Goal: Navigation & Orientation: Find specific page/section

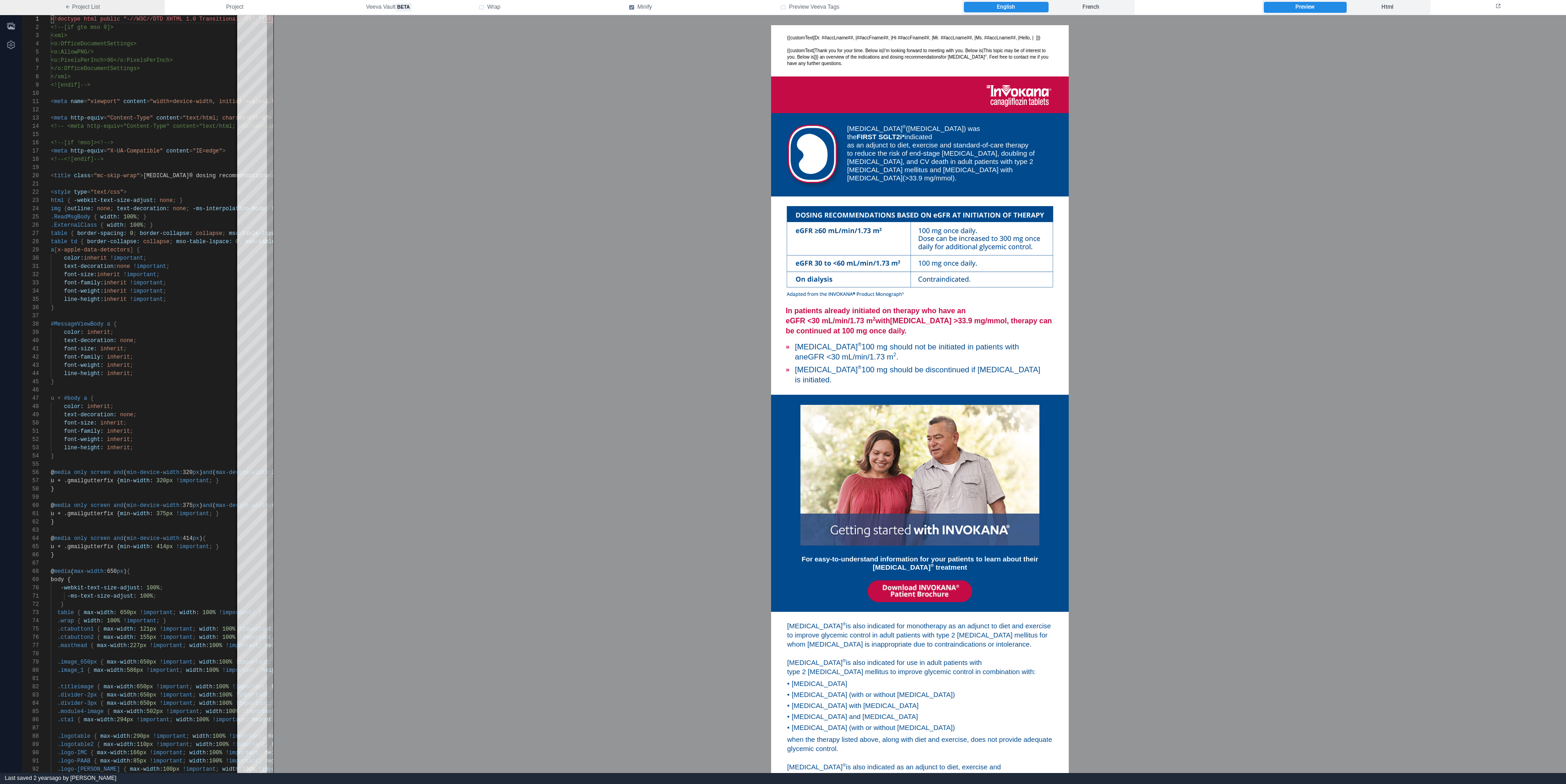
click at [67, 7] on icon at bounding box center [67, 7] width 4 height 4
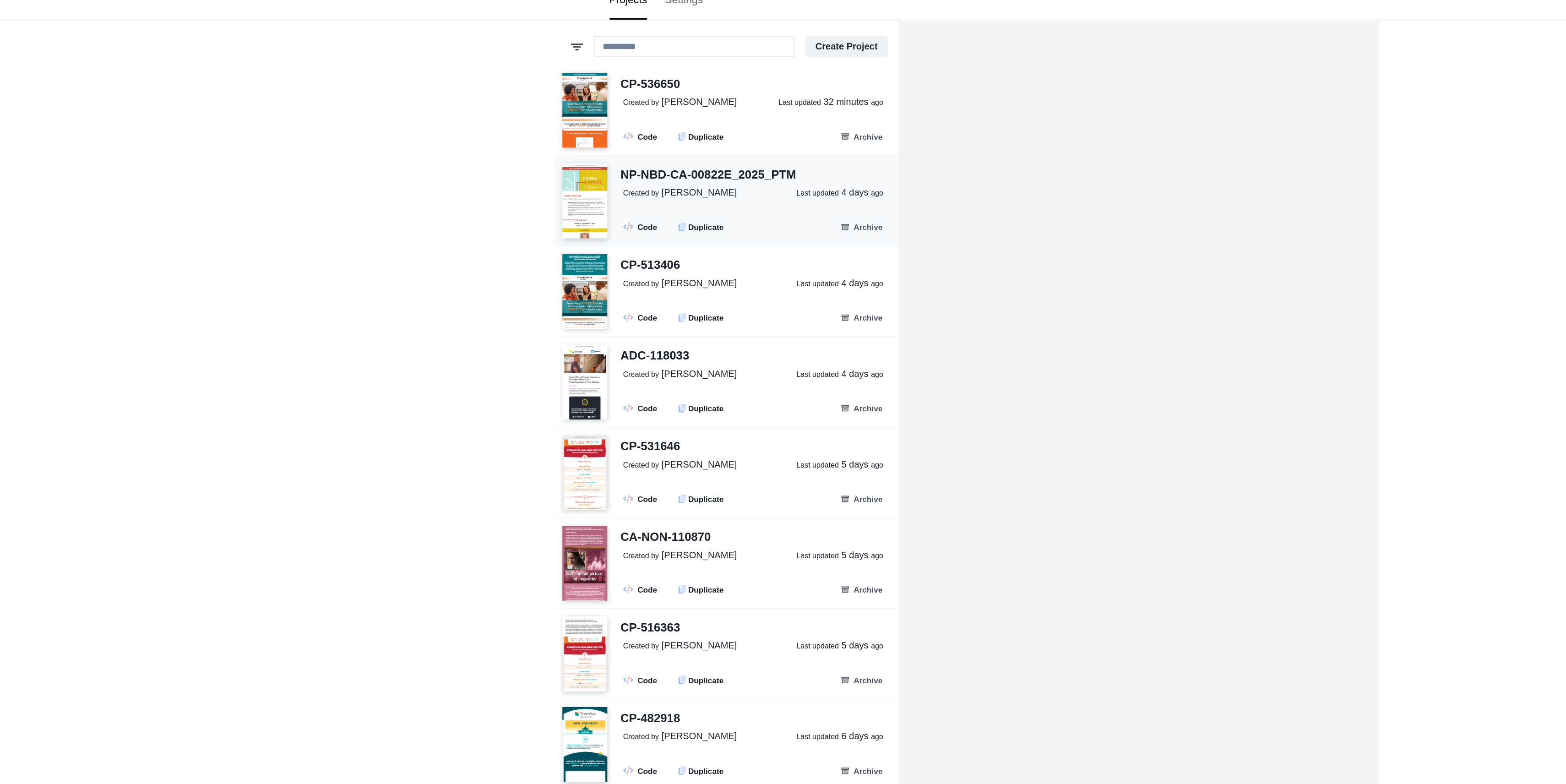
click at [606, 139] on div "NP-NBD-CA-00822E_2025_PTM" at bounding box center [625, 140] width 108 height 12
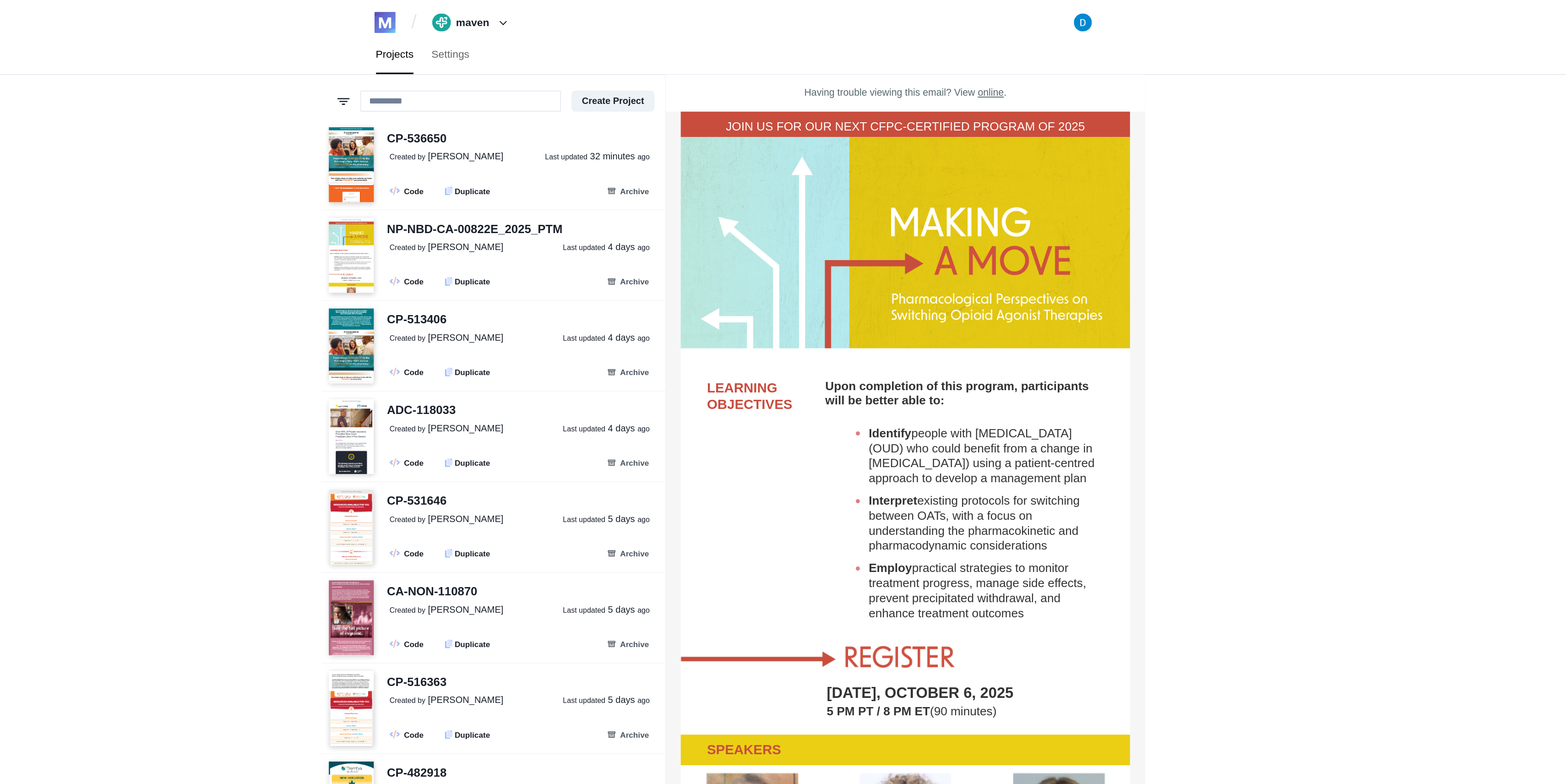
scroll to position [9, 0]
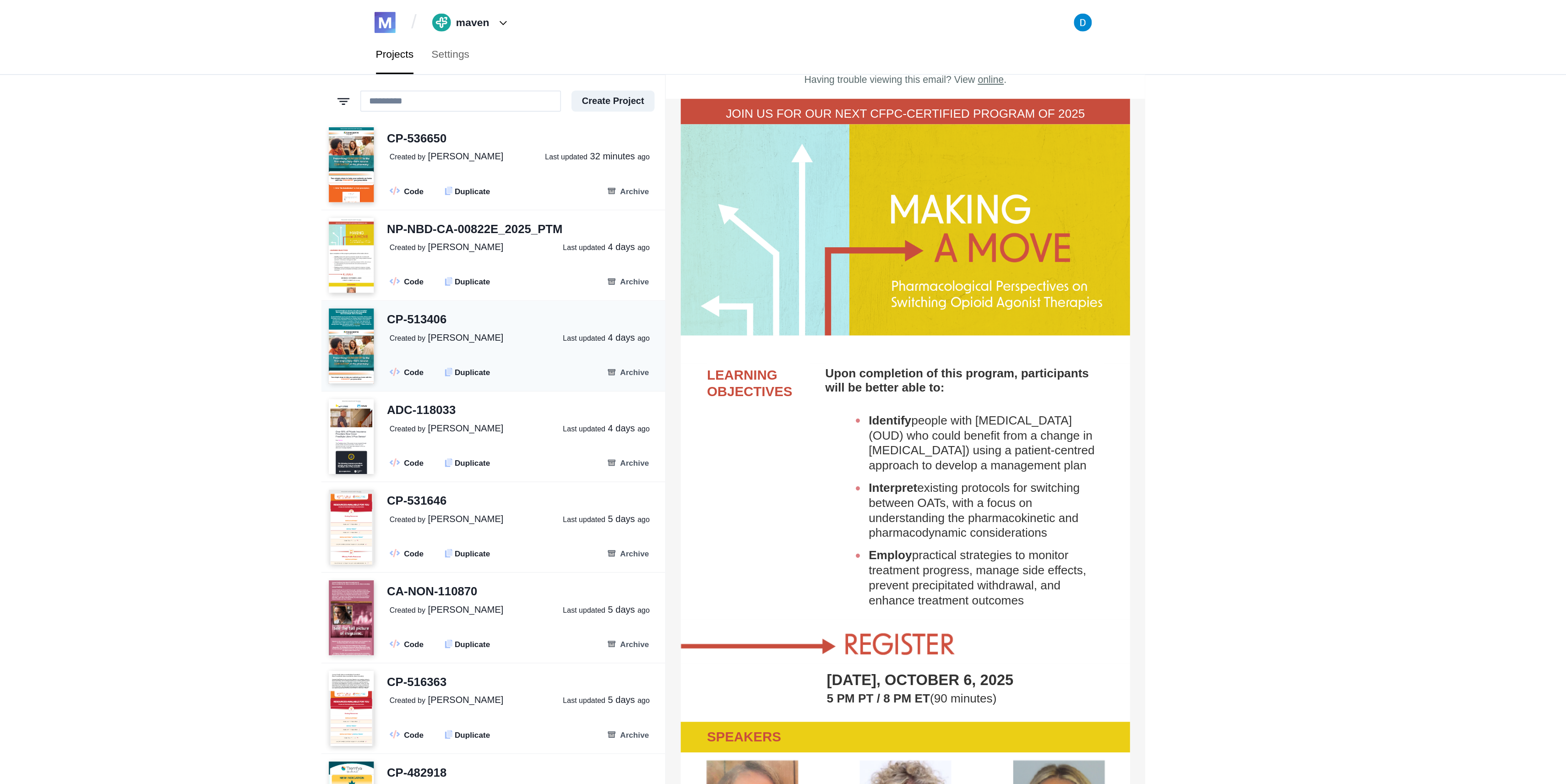
click at [642, 219] on div "CP-513406 Created by [PERSON_NAME] Last updated [DATE] .fa-secondary{opacity:.4…" at bounding box center [649, 212] width 173 height 44
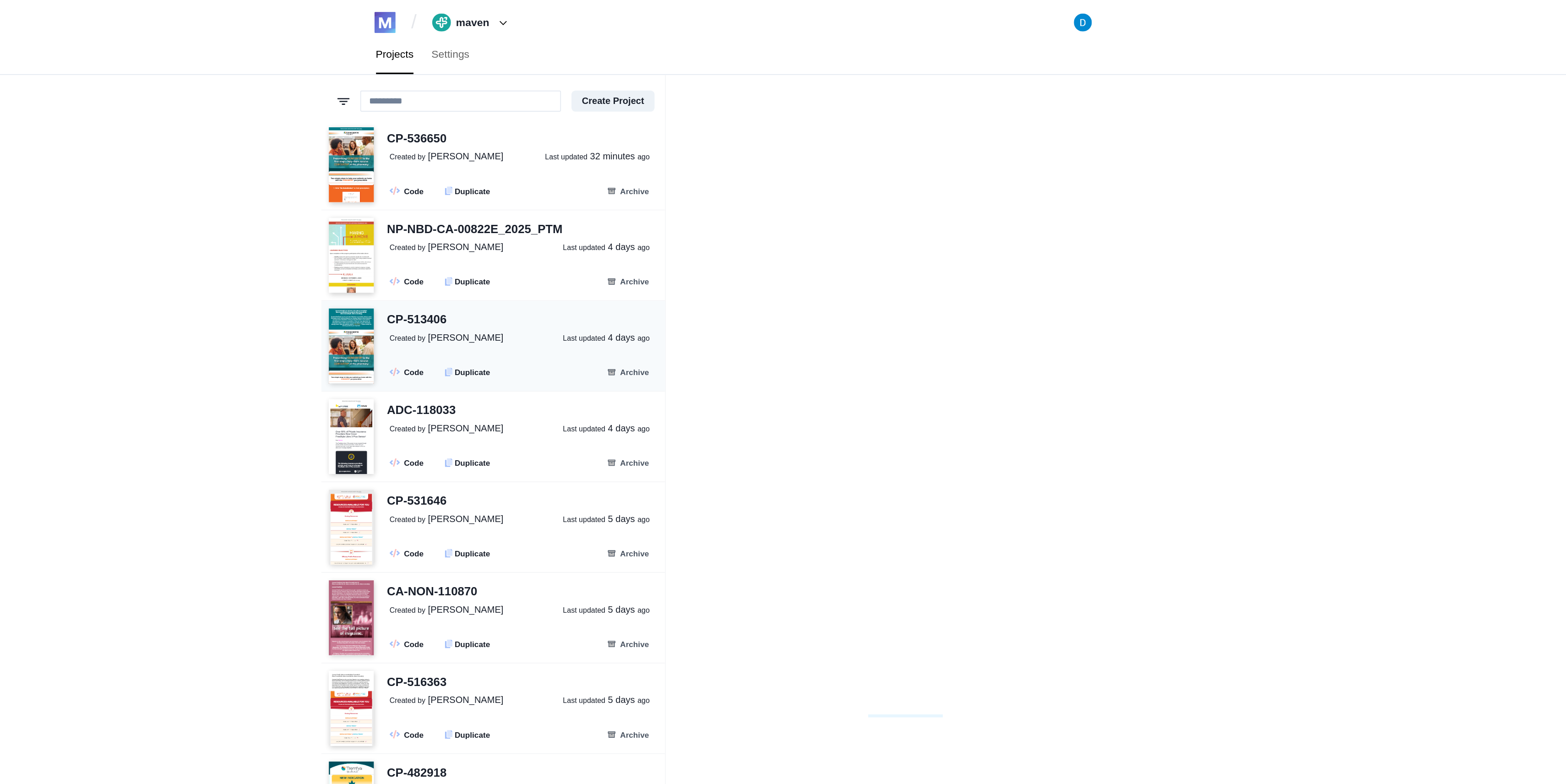
scroll to position [0, 0]
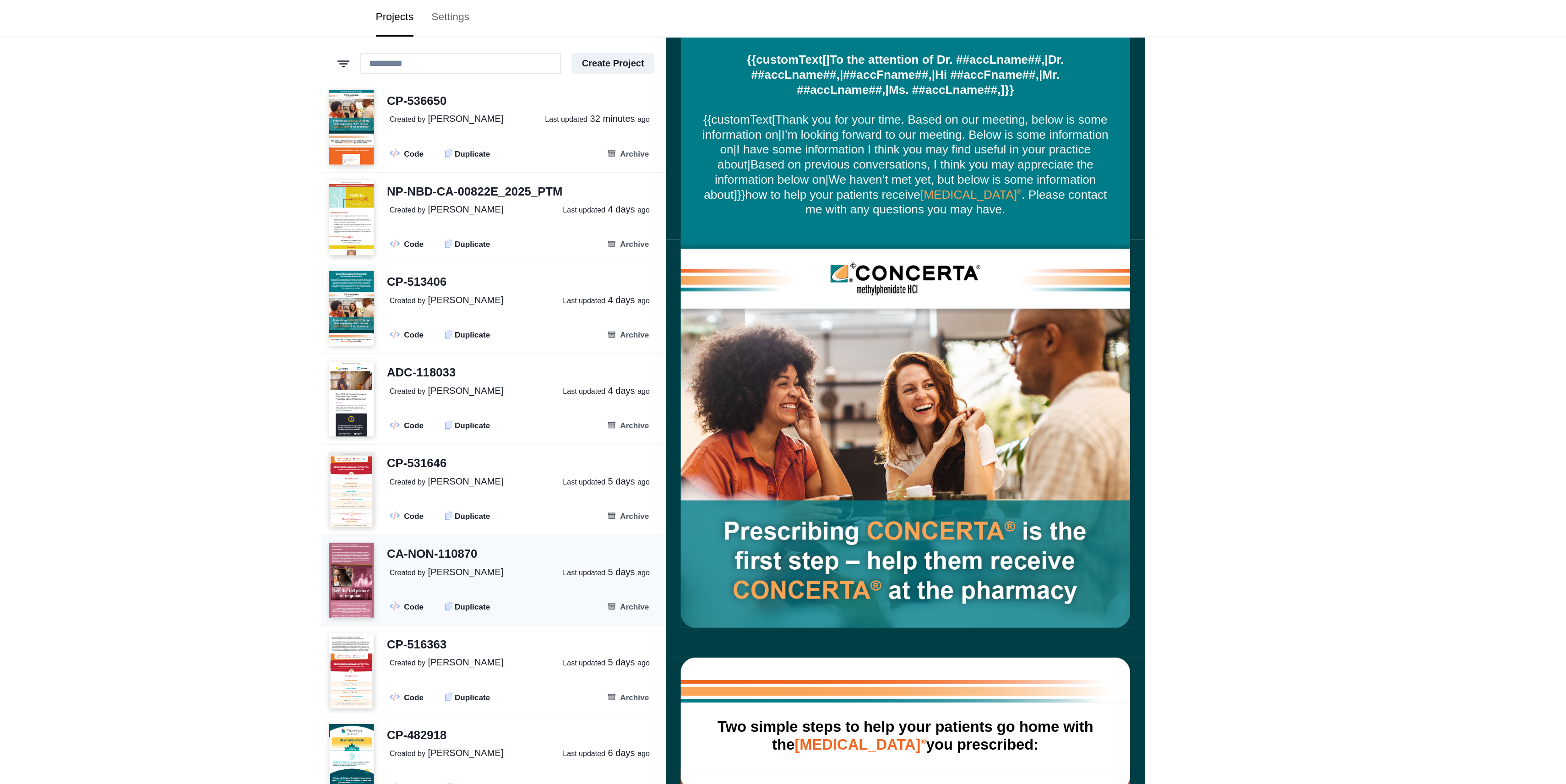
click at [657, 373] on p "Created by [PERSON_NAME] Last updated [DATE]" at bounding box center [656, 373] width 167 height 9
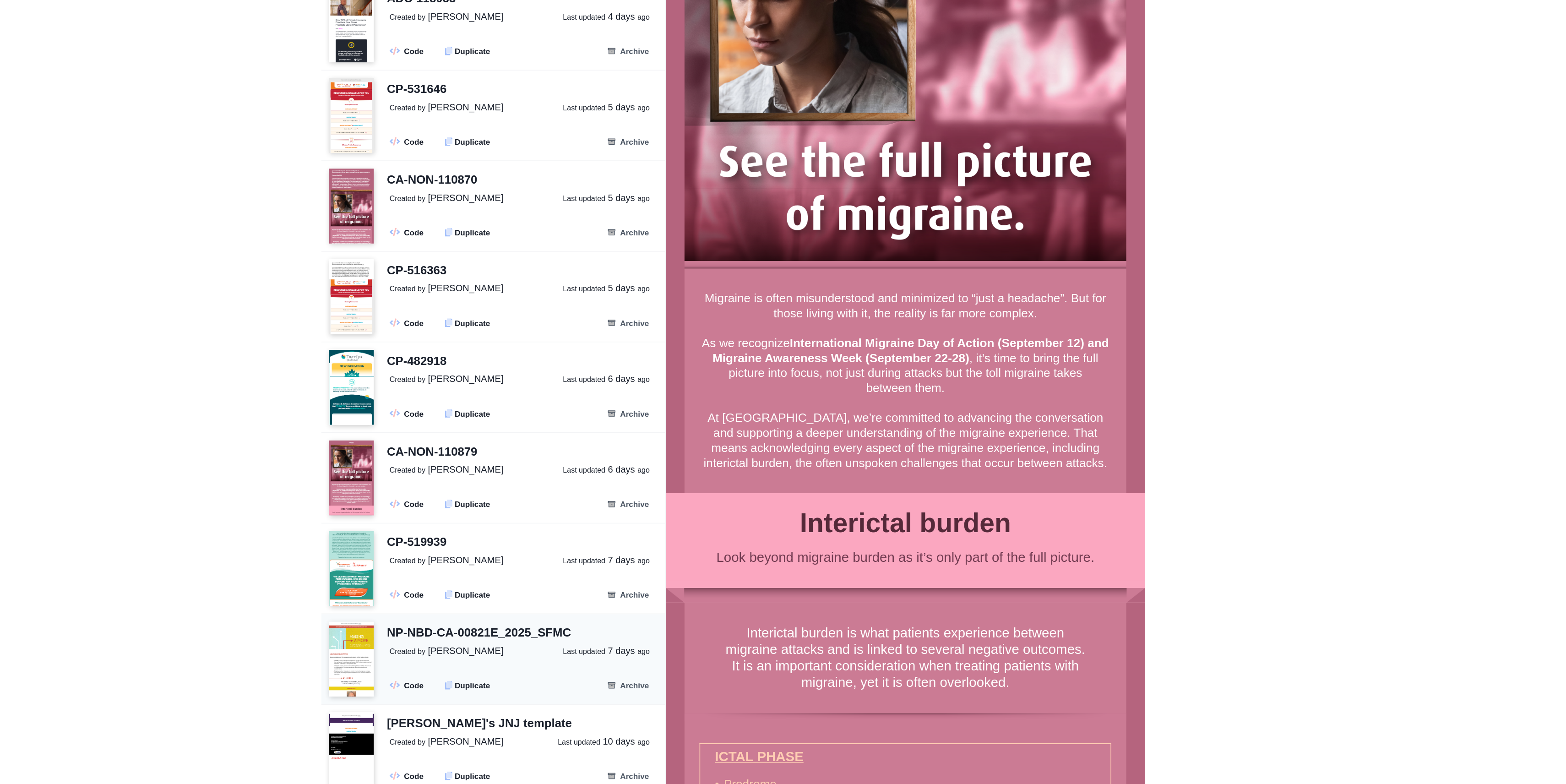
click at [661, 662] on div "NP-NBD-CA-00821E_2025_SFMC Created by [PERSON_NAME] Last updated [DATE] .fa-sec…" at bounding box center [649, 655] width 173 height 44
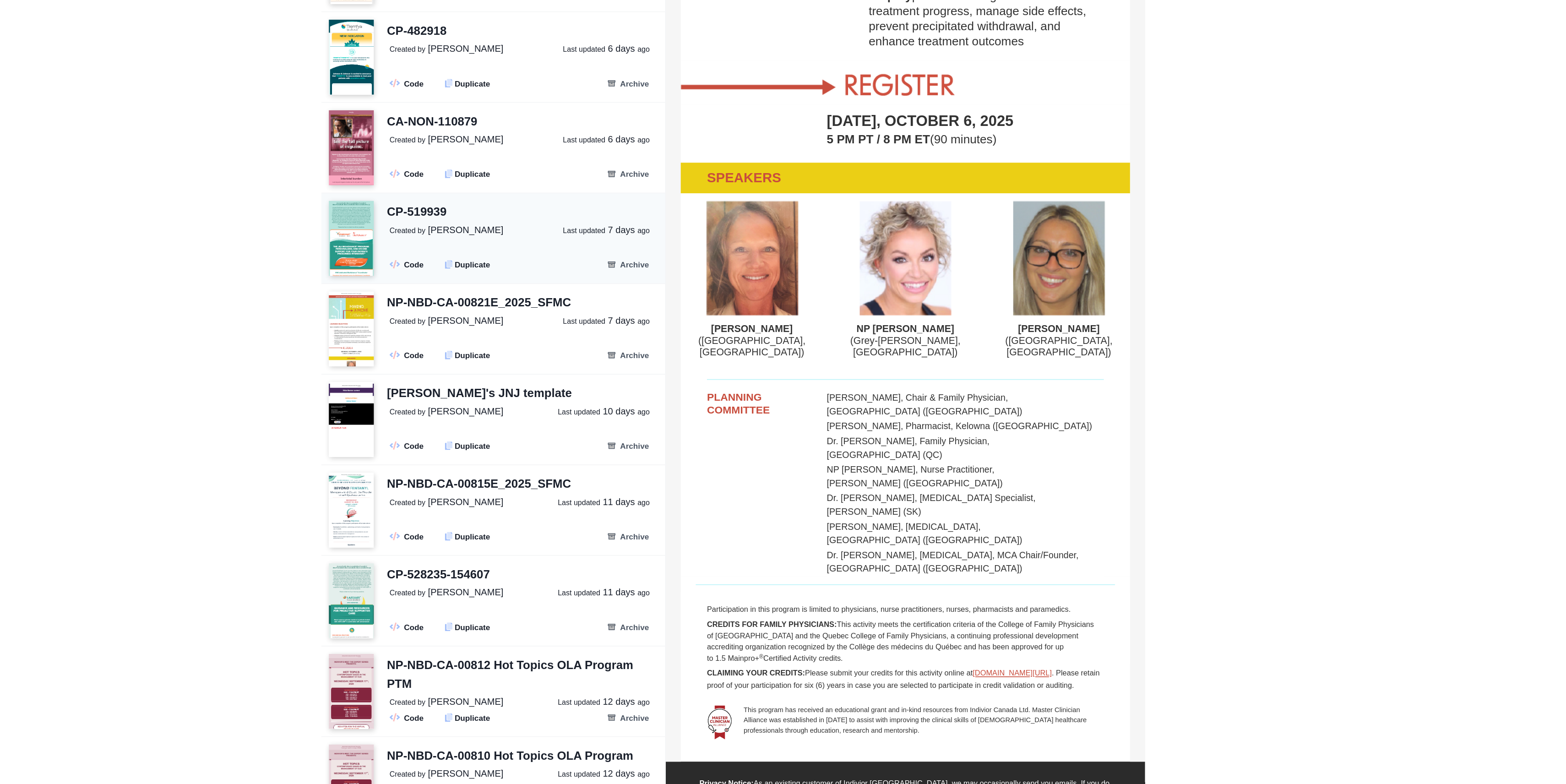
scroll to position [151, 0]
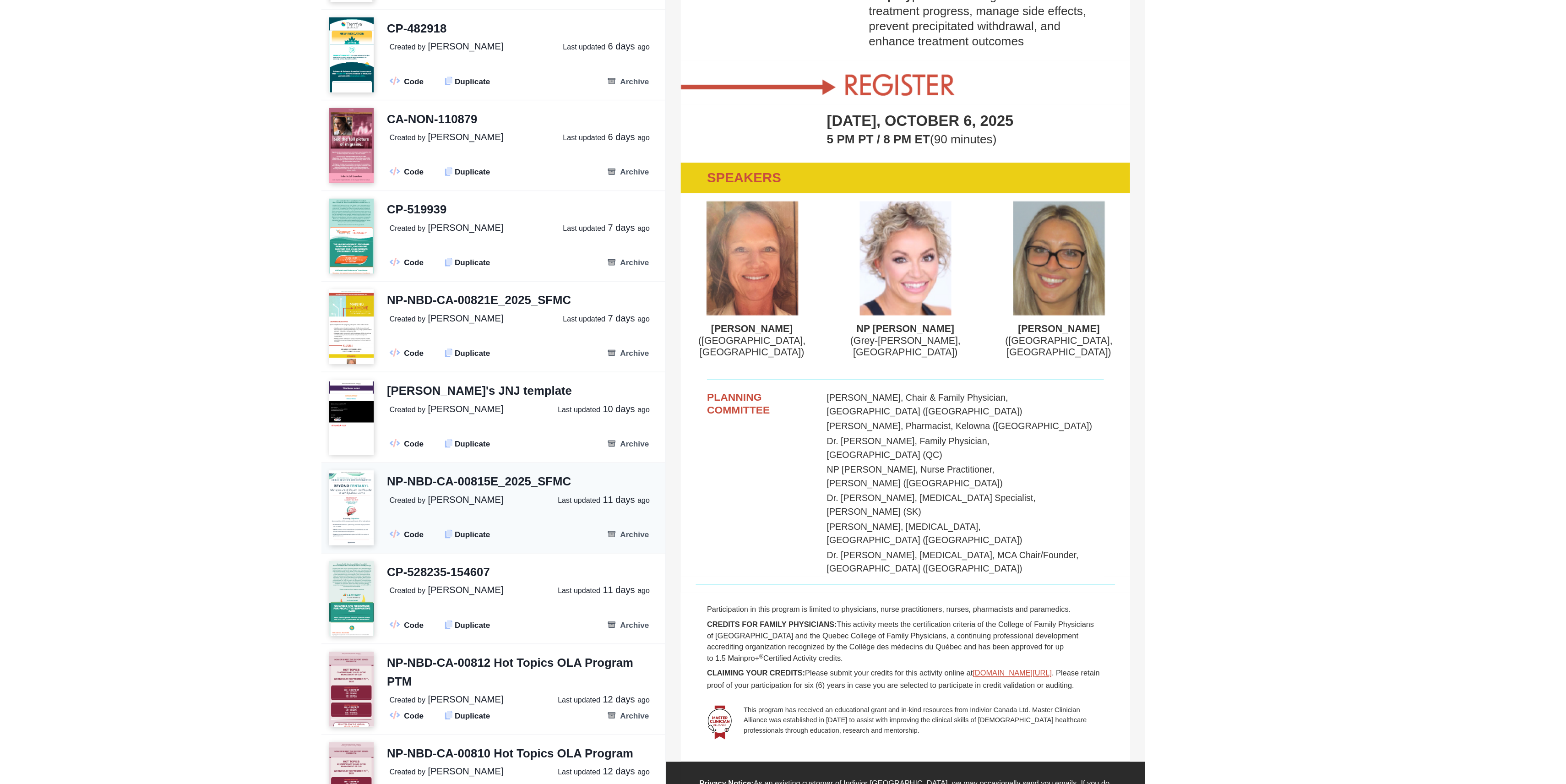
click at [652, 622] on div "NP-NBD-CA-00815E_2025_SFMC Created by [PERSON_NAME] Last updated [DATE] .fa-sec…" at bounding box center [649, 615] width 173 height 44
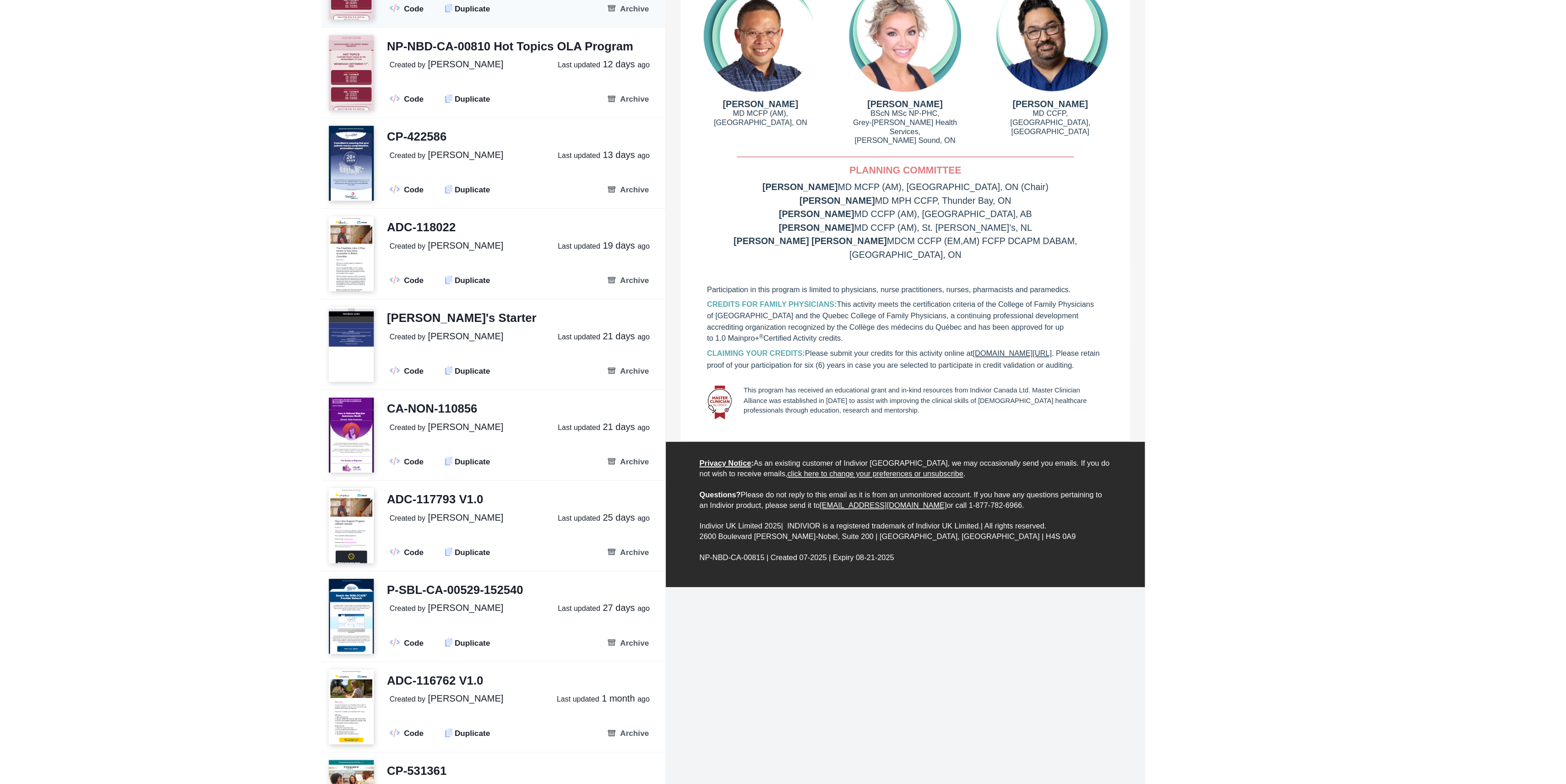
scroll to position [585, 0]
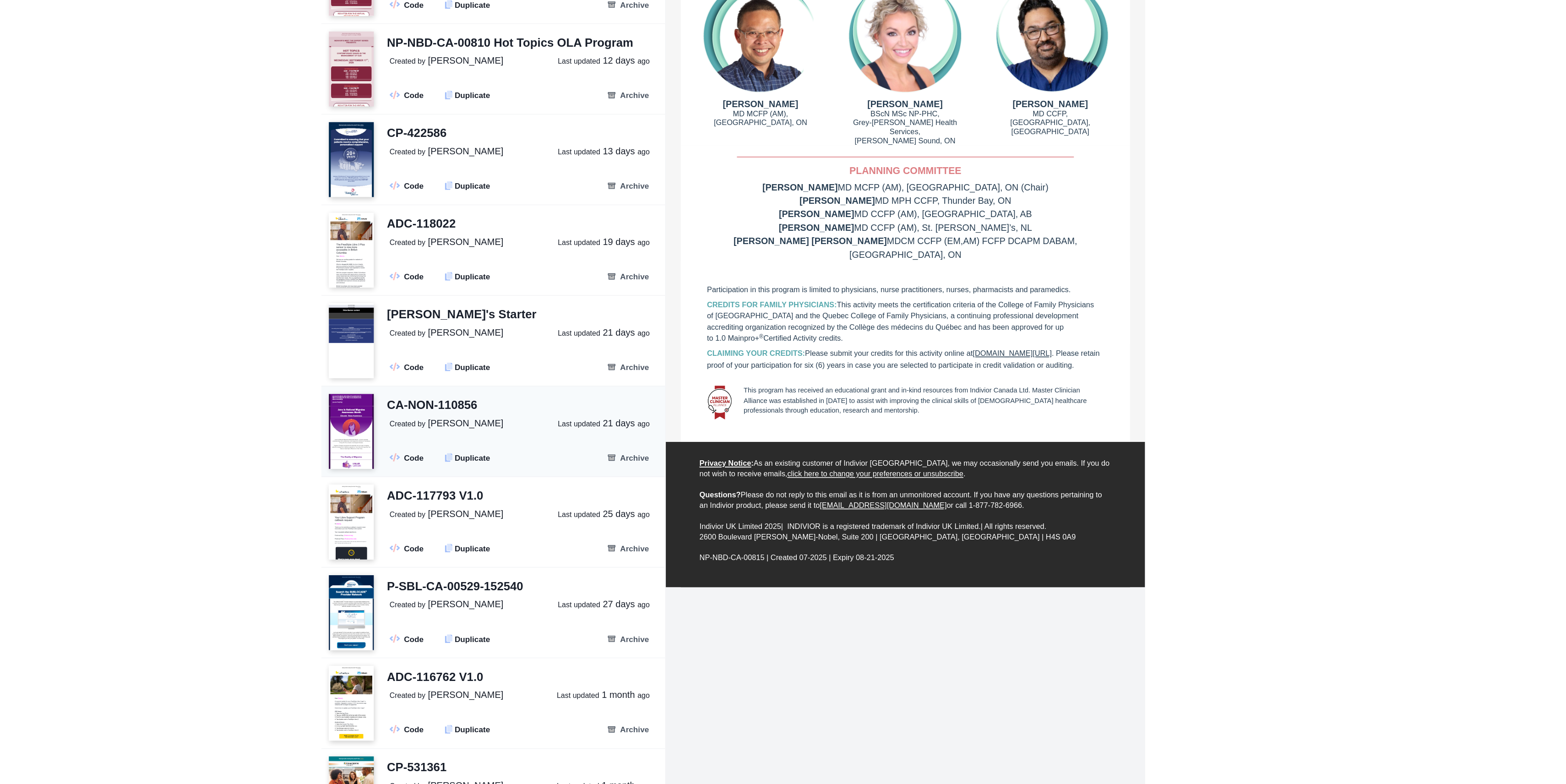
click at [650, 566] on p "Created by [PERSON_NAME] Last updated [DATE]" at bounding box center [656, 563] width 167 height 9
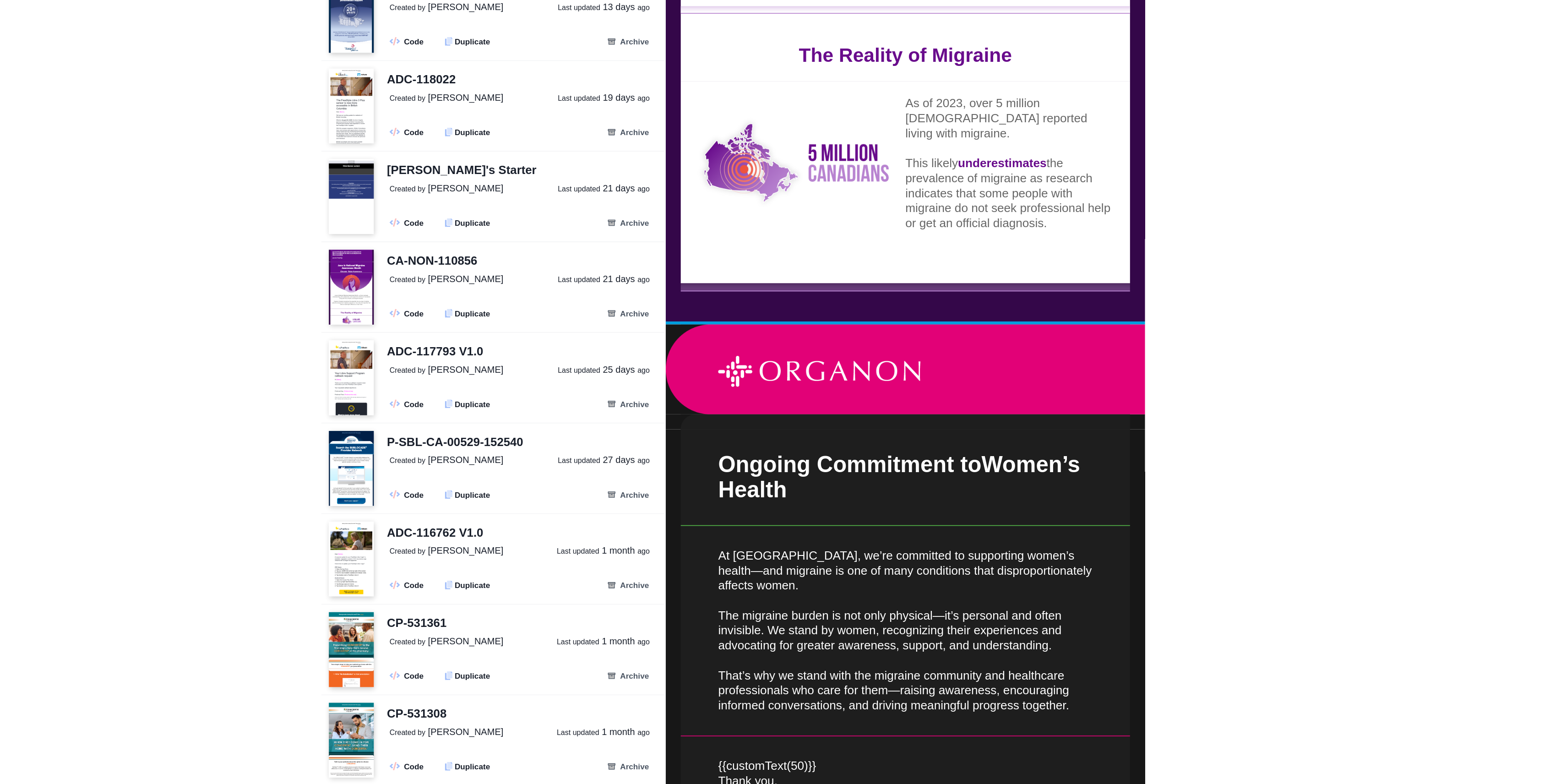
scroll to position [689, 0]
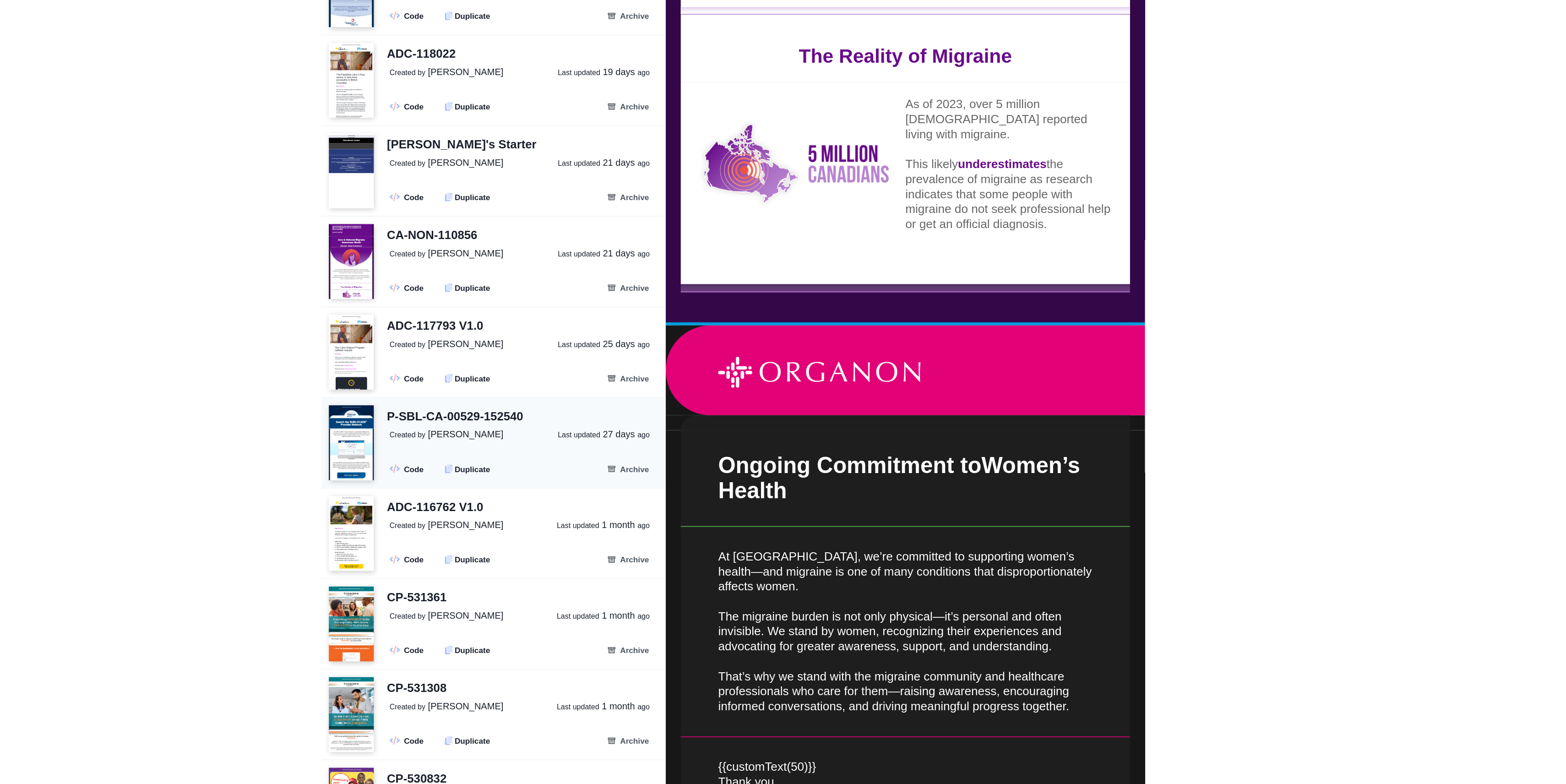
click at [660, 571] on p "Created by [PERSON_NAME] Last updated [DATE]" at bounding box center [656, 571] width 167 height 9
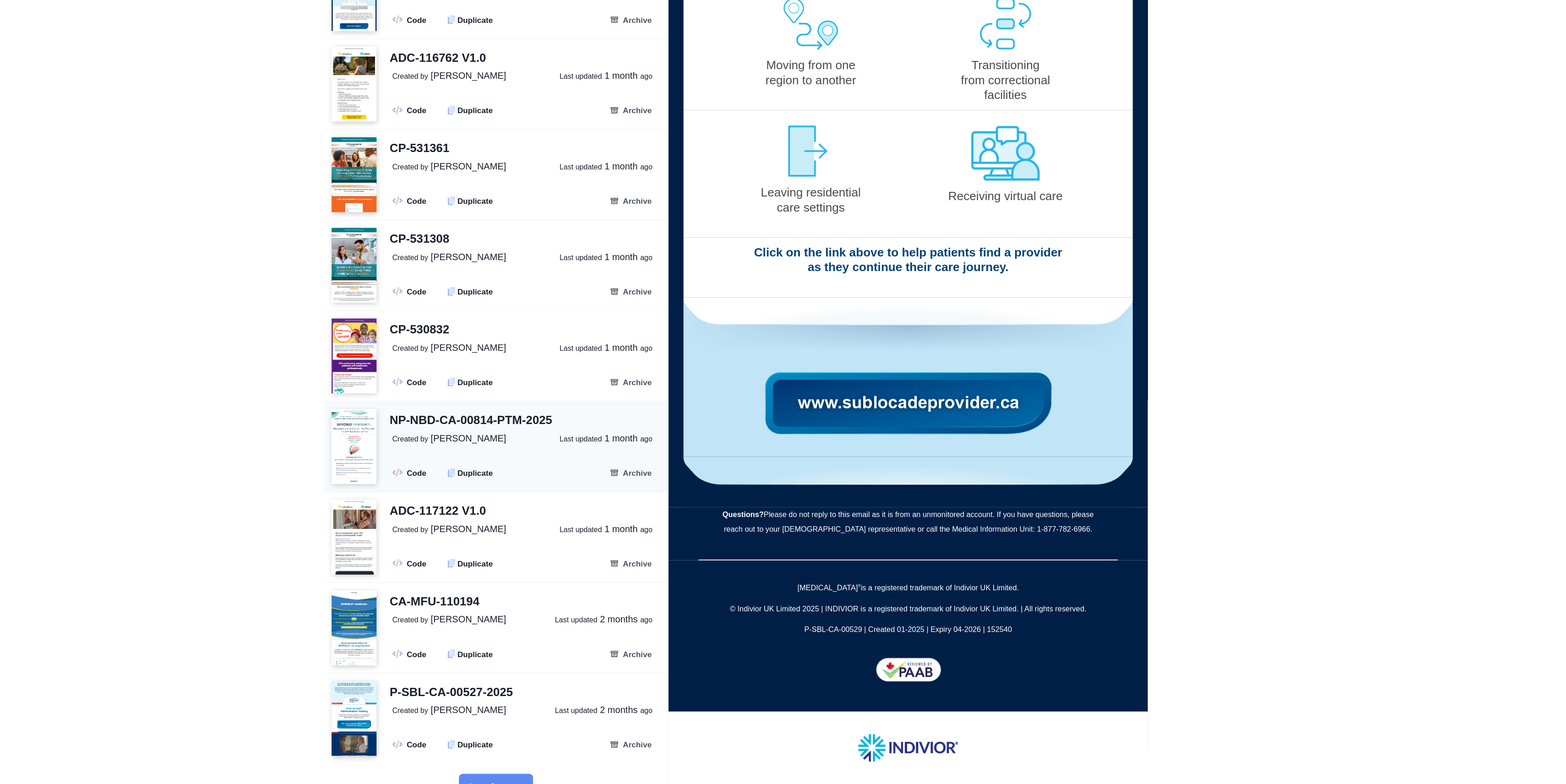
scroll to position [983, 0]
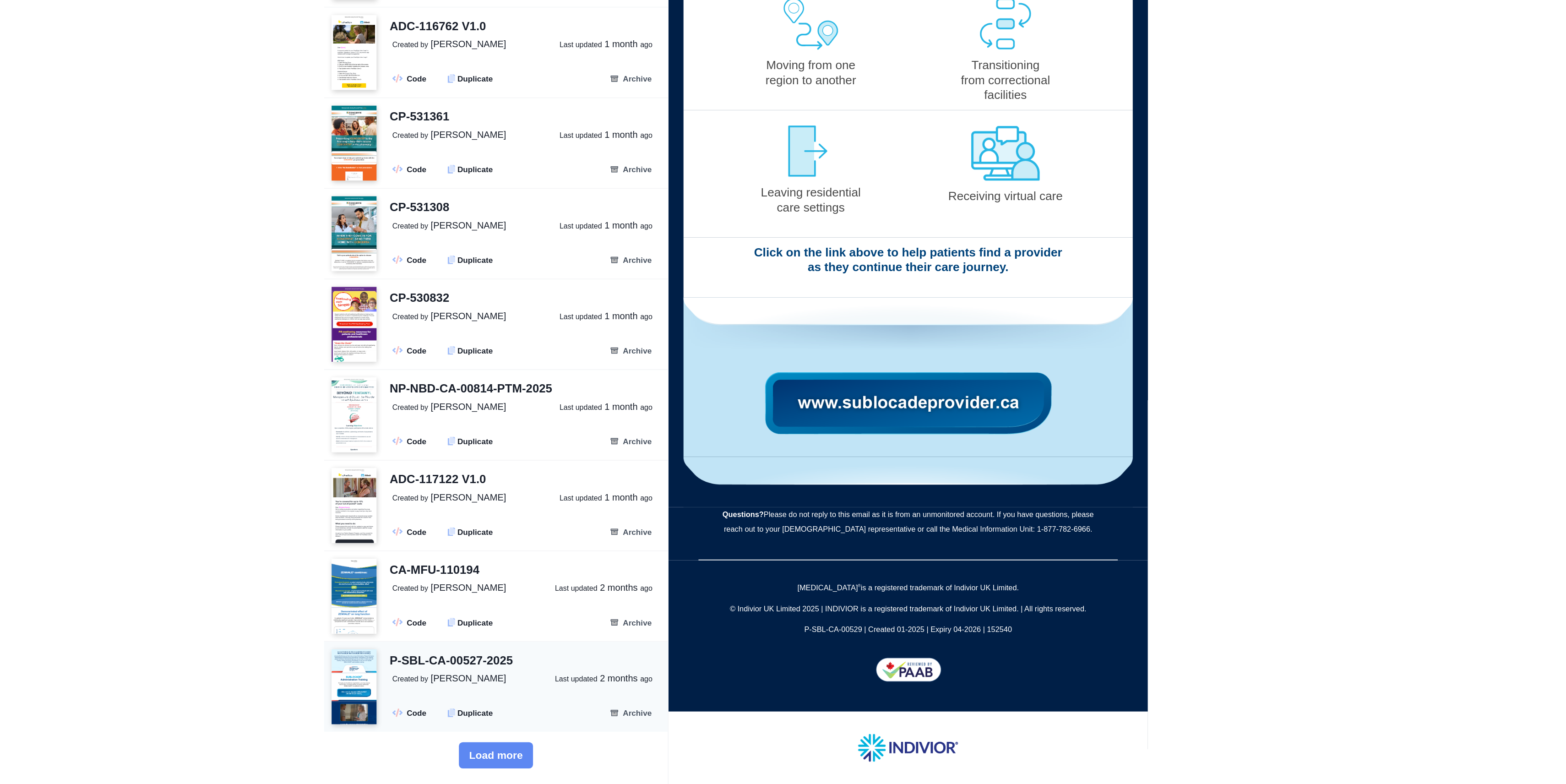
click at [658, 727] on div "P-SBL-CA-00527-2025 Created by [PERSON_NAME] Last updated [DATE] .fa-secondary{…" at bounding box center [649, 724] width 173 height 44
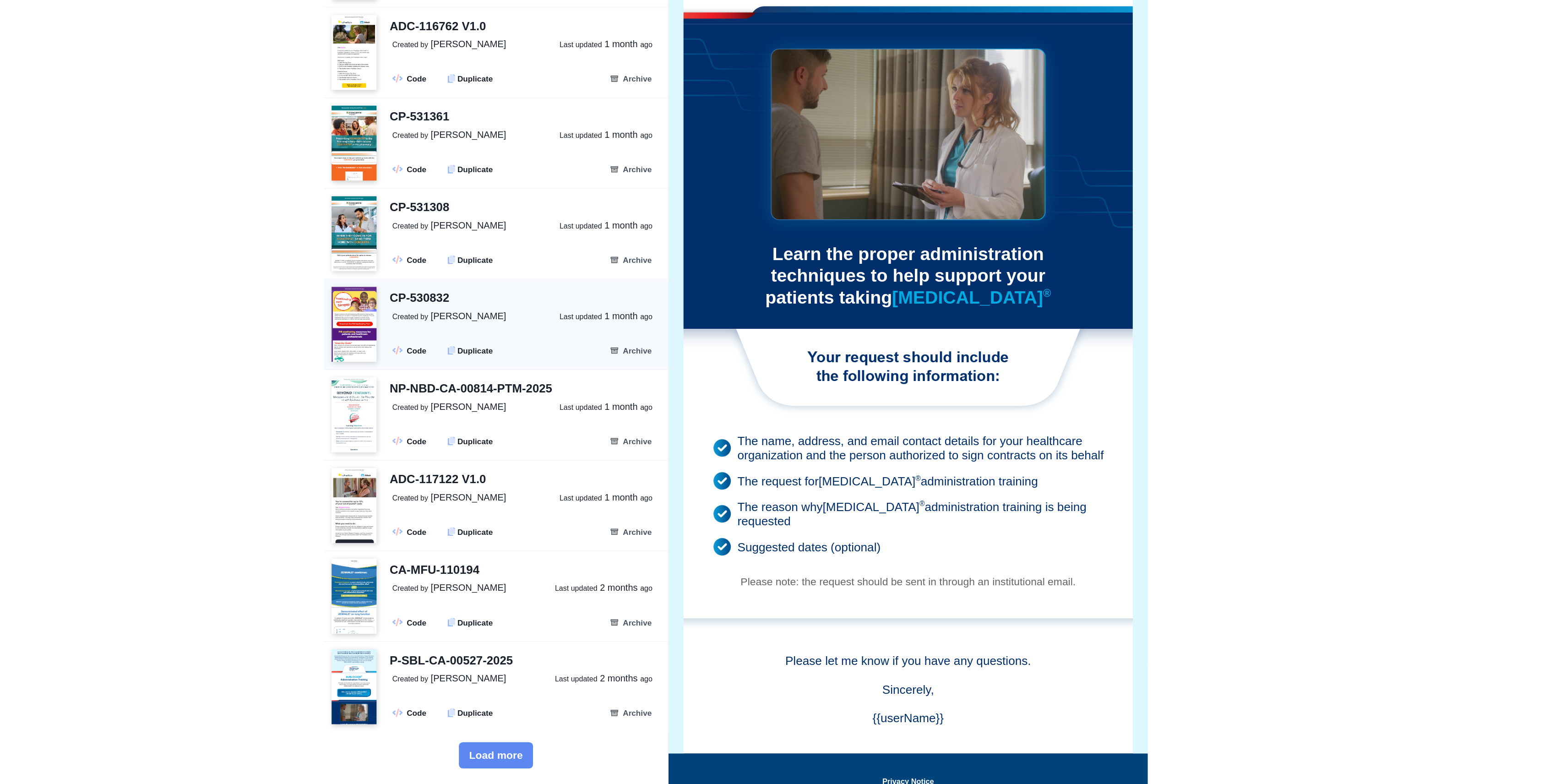
scroll to position [982, 0]
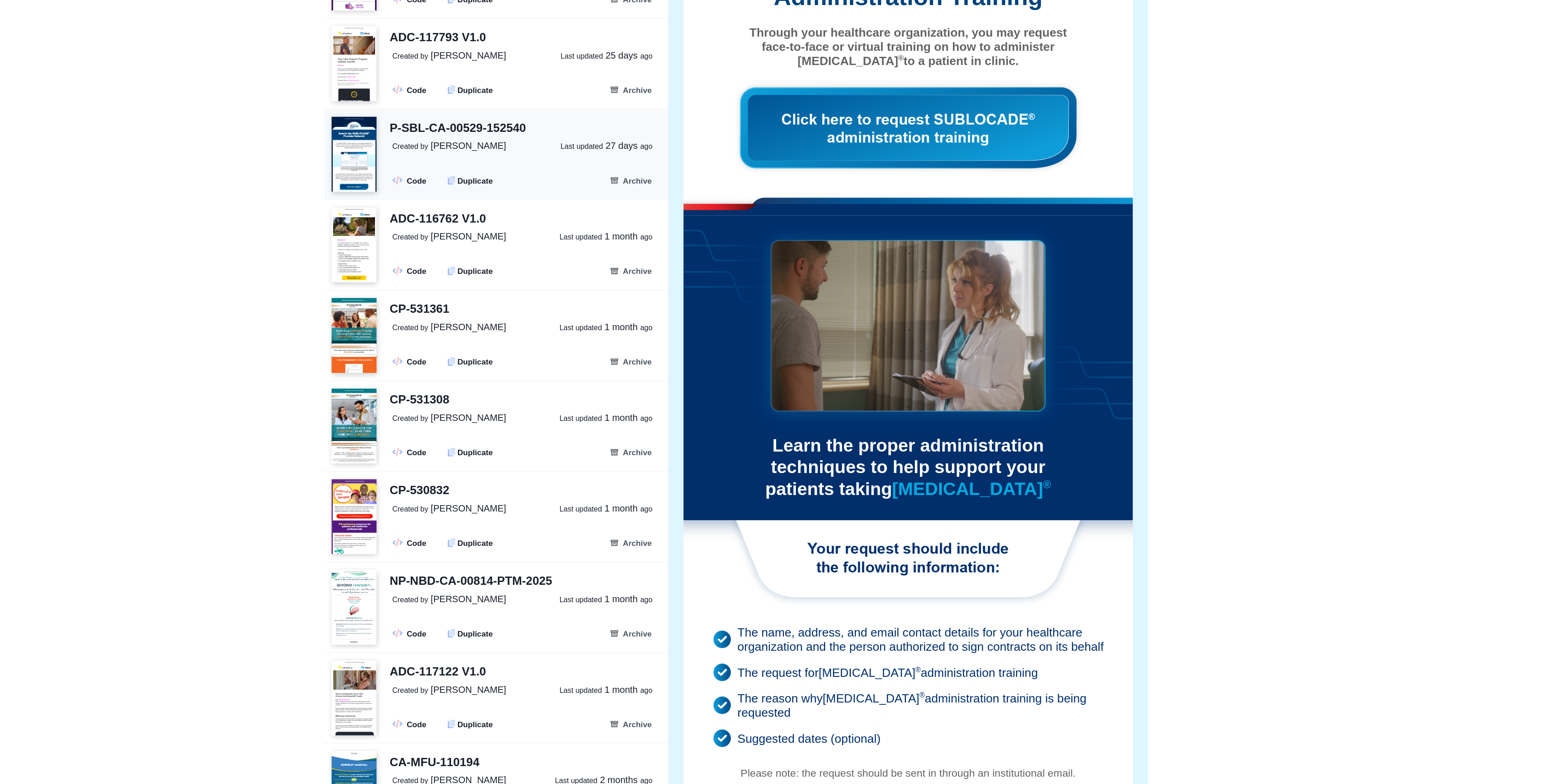
click at [666, 297] on div ".fa-secondary{opacity:.4} Code .fa-secondary{opacity:.4} Duplicate Archive" at bounding box center [653, 297] width 167 height 10
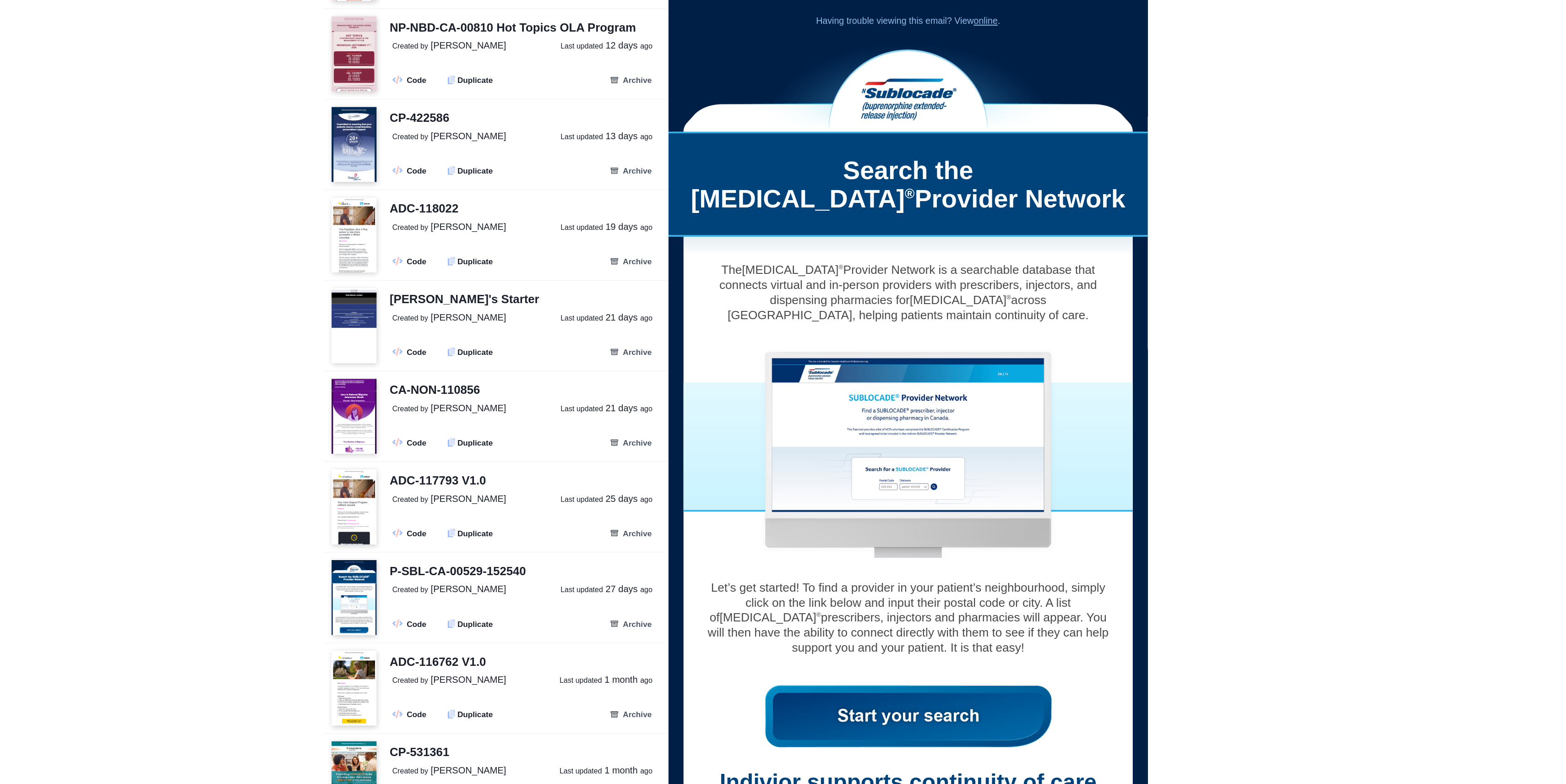
scroll to position [897, 0]
